Goal: Transaction & Acquisition: Purchase product/service

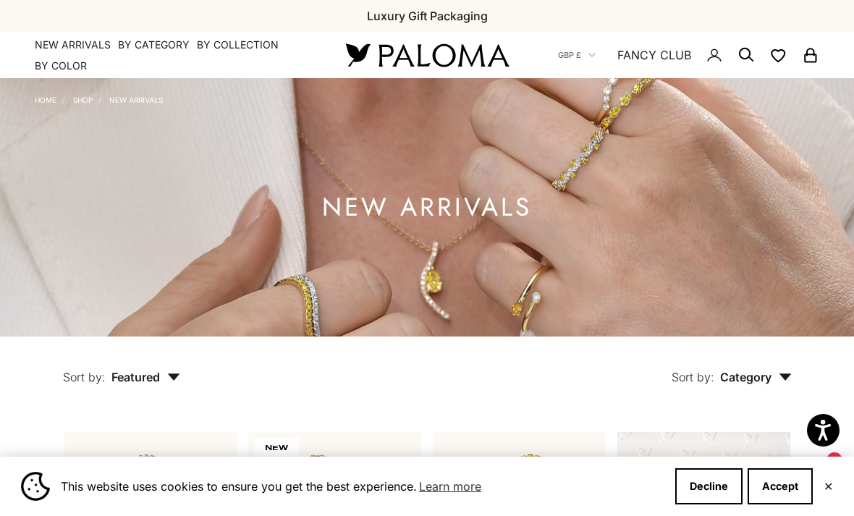
click at [759, 490] on button "Accept" at bounding box center [780, 486] width 65 height 36
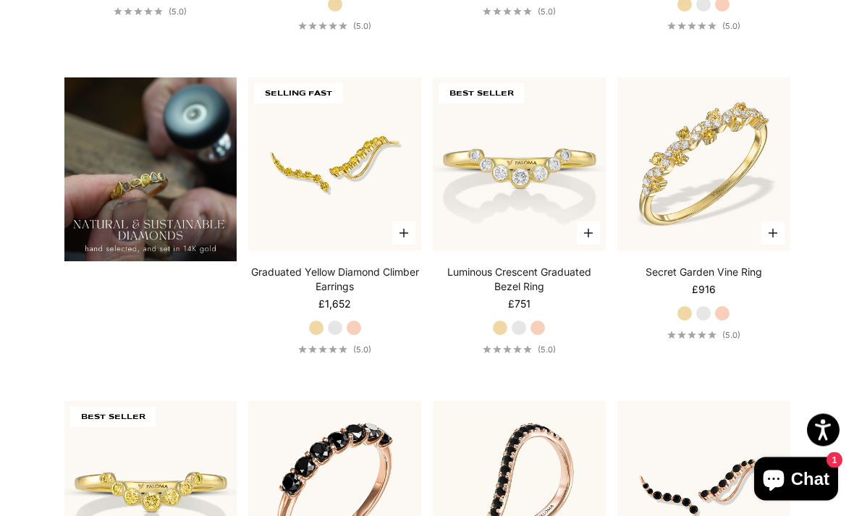
scroll to position [984, 0]
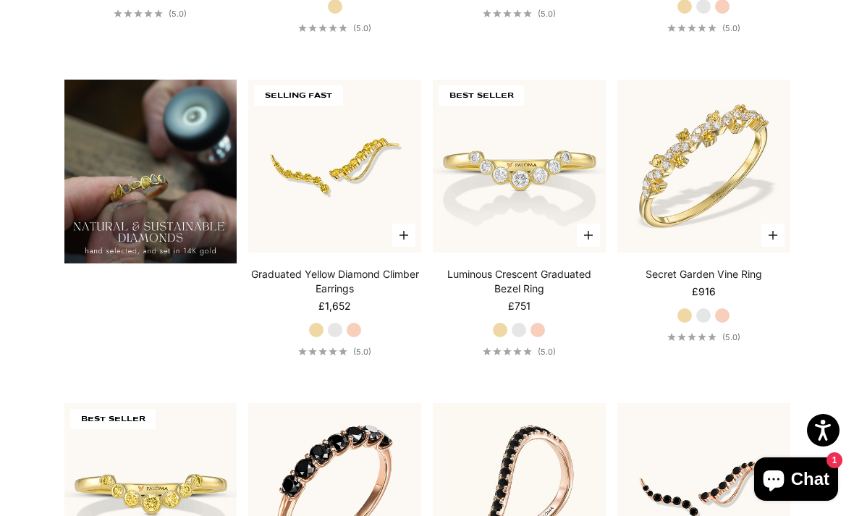
click at [702, 195] on img at bounding box center [704, 166] width 190 height 190
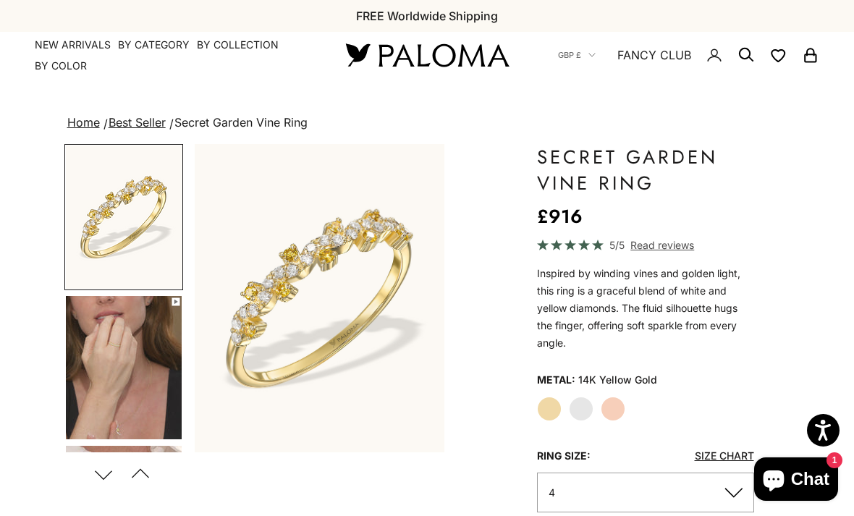
click at [580, 402] on label "White Gold" at bounding box center [581, 409] width 25 height 25
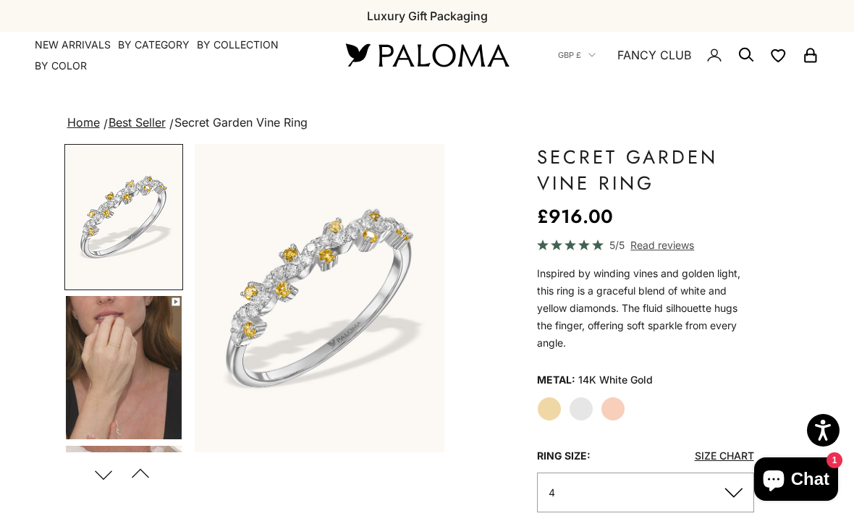
click at [613, 405] on label "Rose Gold" at bounding box center [613, 409] width 25 height 25
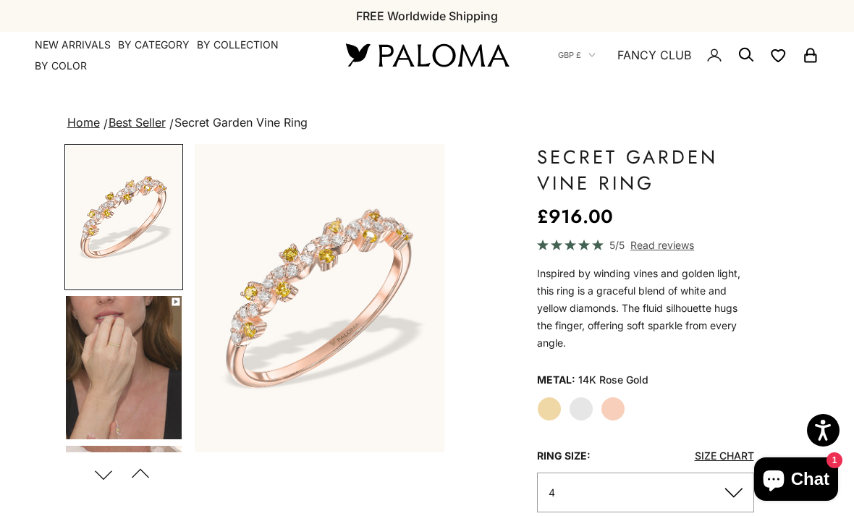
click at [552, 407] on label "Yellow Gold" at bounding box center [549, 409] width 25 height 25
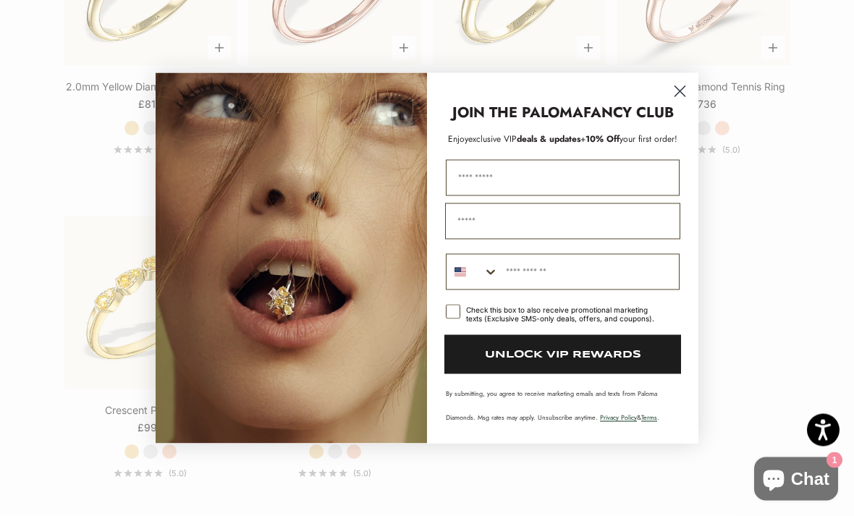
click at [680, 103] on circle "Close dialog" at bounding box center [680, 91] width 24 height 24
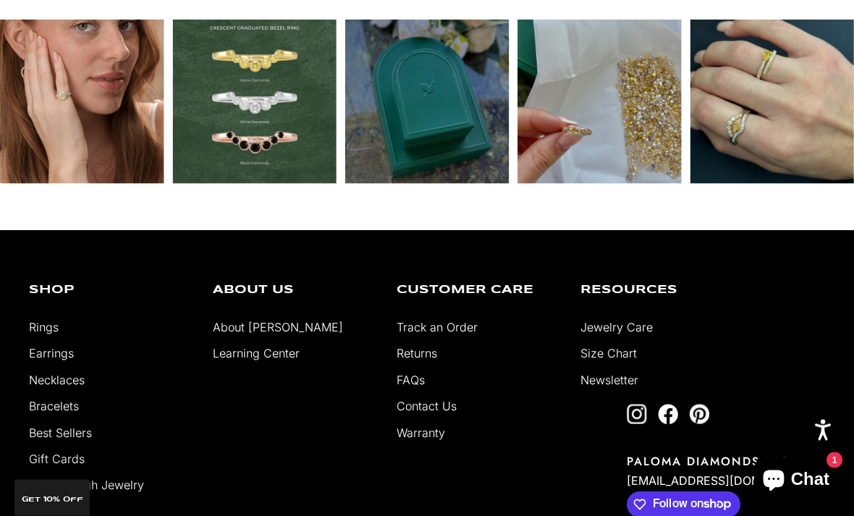
scroll to position [2796, 0]
click at [74, 492] on link "Paloma High Jewelry" at bounding box center [86, 485] width 115 height 14
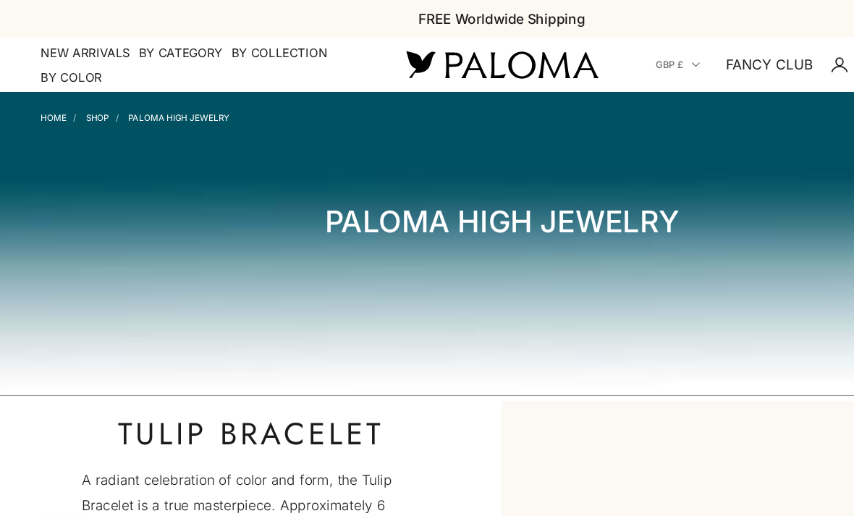
click at [151, 41] on summary "By Category" at bounding box center [154, 45] width 72 height 14
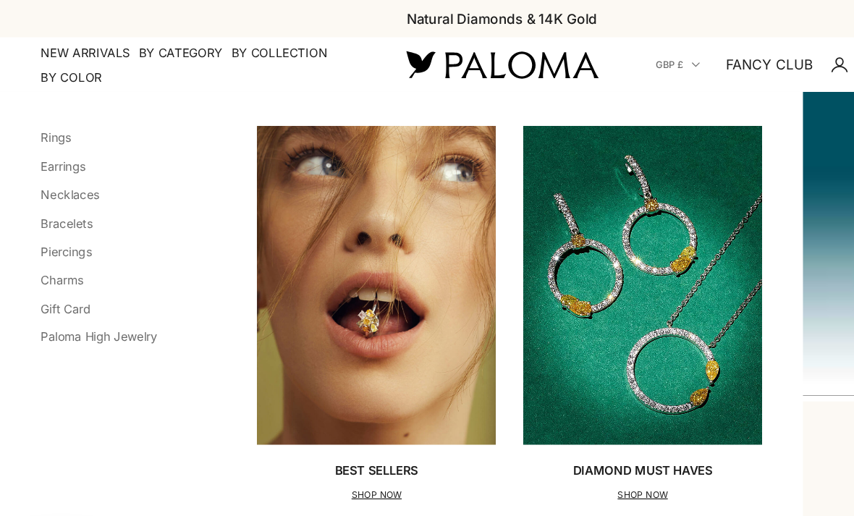
click at [57, 192] on link "Bracelets" at bounding box center [57, 190] width 44 height 12
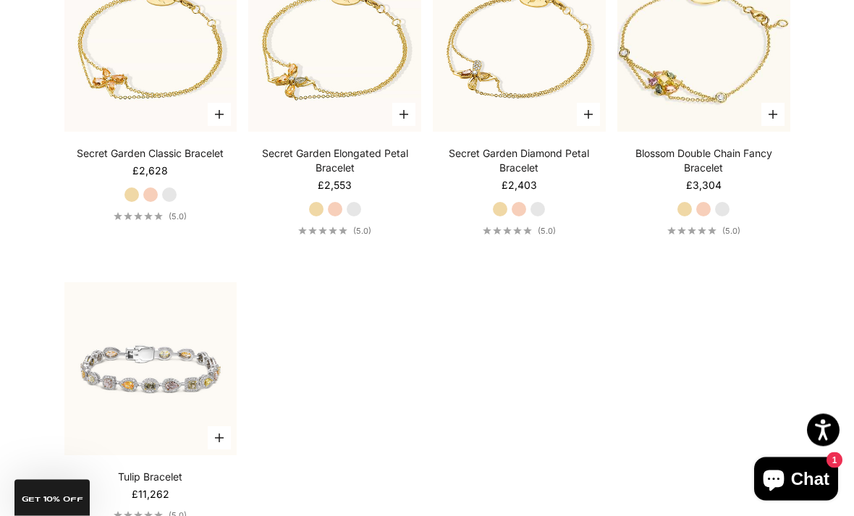
scroll to position [796, 0]
click at [358, 217] on label "White Gold" at bounding box center [354, 209] width 16 height 16
click at [333, 118] on img at bounding box center [335, 46] width 190 height 190
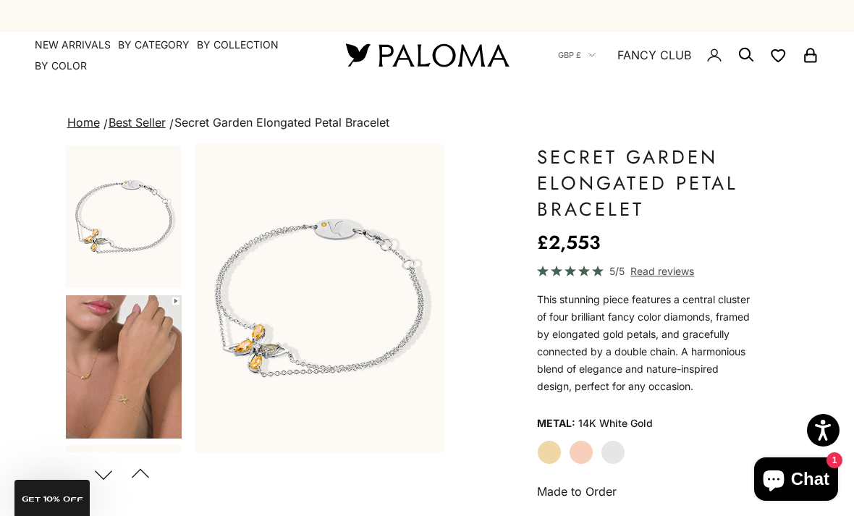
click at [152, 43] on summary "By Category" at bounding box center [154, 45] width 72 height 14
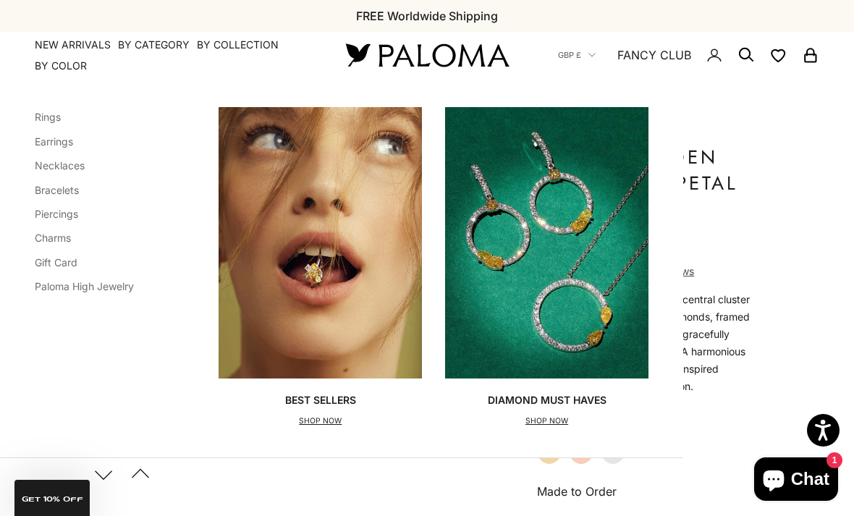
click at [49, 144] on link "Earrings" at bounding box center [54, 141] width 38 height 12
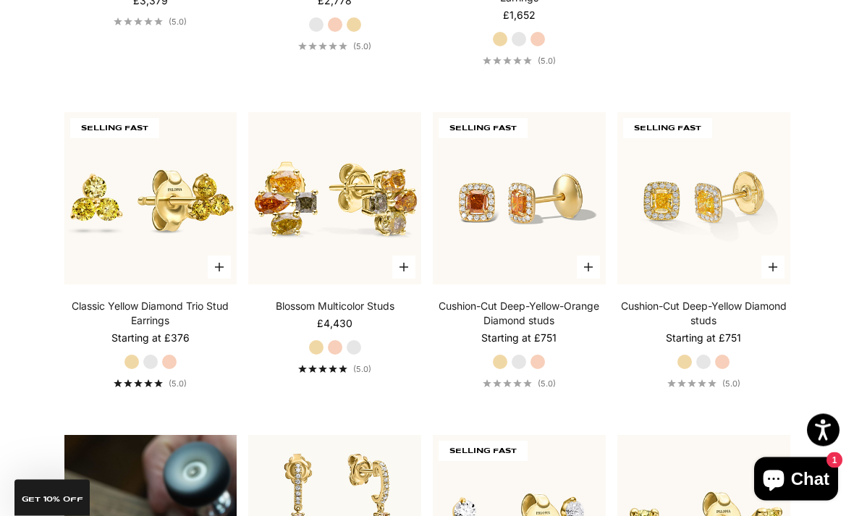
scroll to position [644, 0]
